Goal: Task Accomplishment & Management: Manage account settings

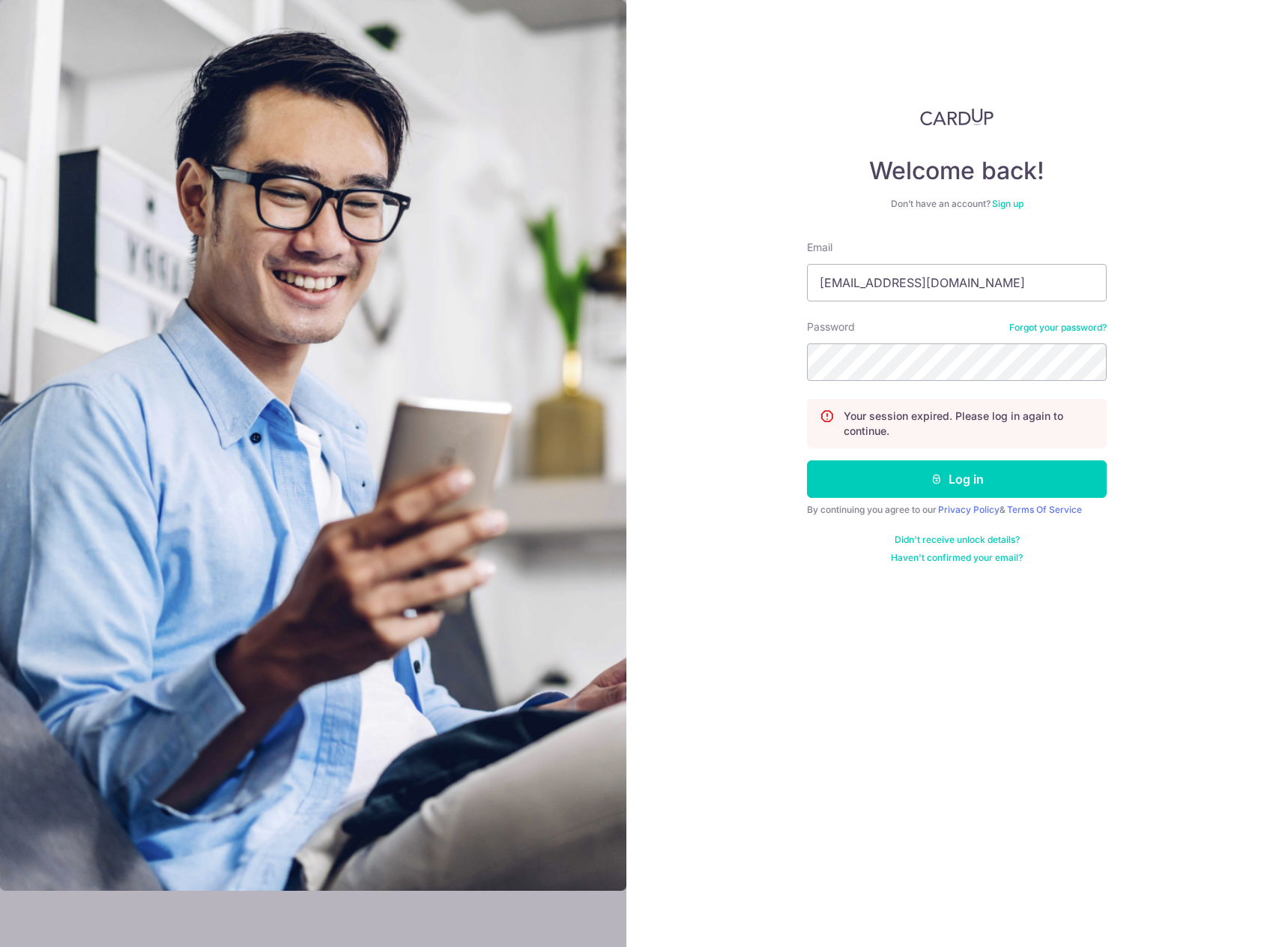
drag, startPoint x: 989, startPoint y: 280, endPoint x: 640, endPoint y: 263, distance: 349.4
click at [689, 266] on div "Welcome back! Don’t have an account? Sign up Email [EMAIL_ADDRESS][DOMAIN_NAME]…" at bounding box center [957, 474] width 662 height 947
type input "[EMAIL_ADDRESS][DOMAIN_NAME]"
click at [807, 460] on button "Log in" at bounding box center [956, 479] width 299 height 37
